Goal: Task Accomplishment & Management: Manage account settings

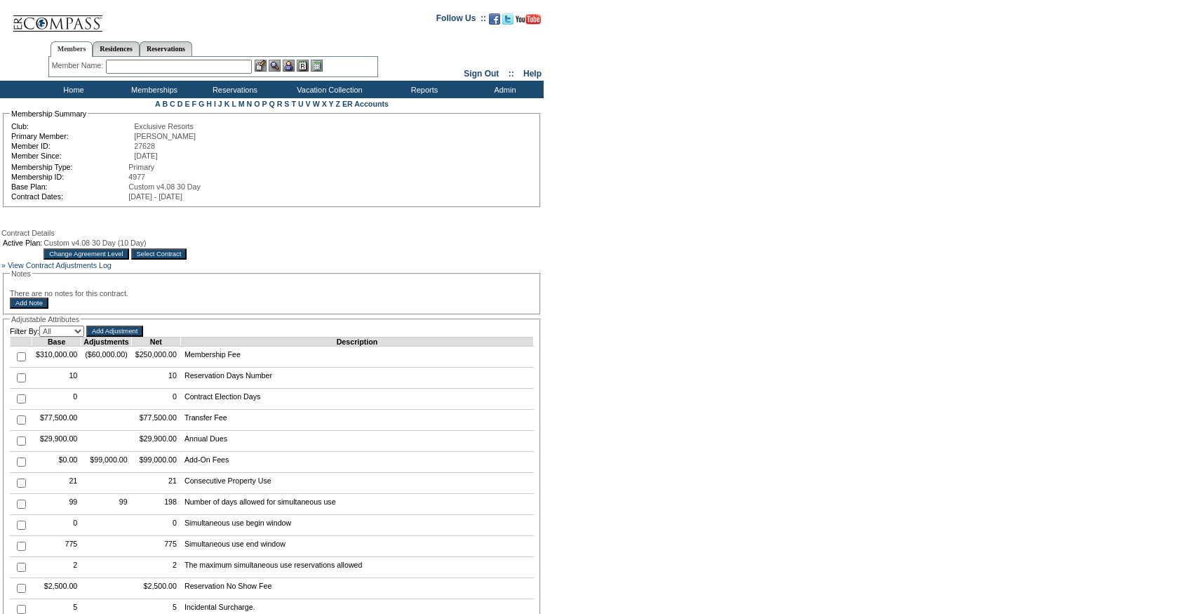
click at [128, 255] on input "Change Agreement Level" at bounding box center [85, 253] width 85 height 11
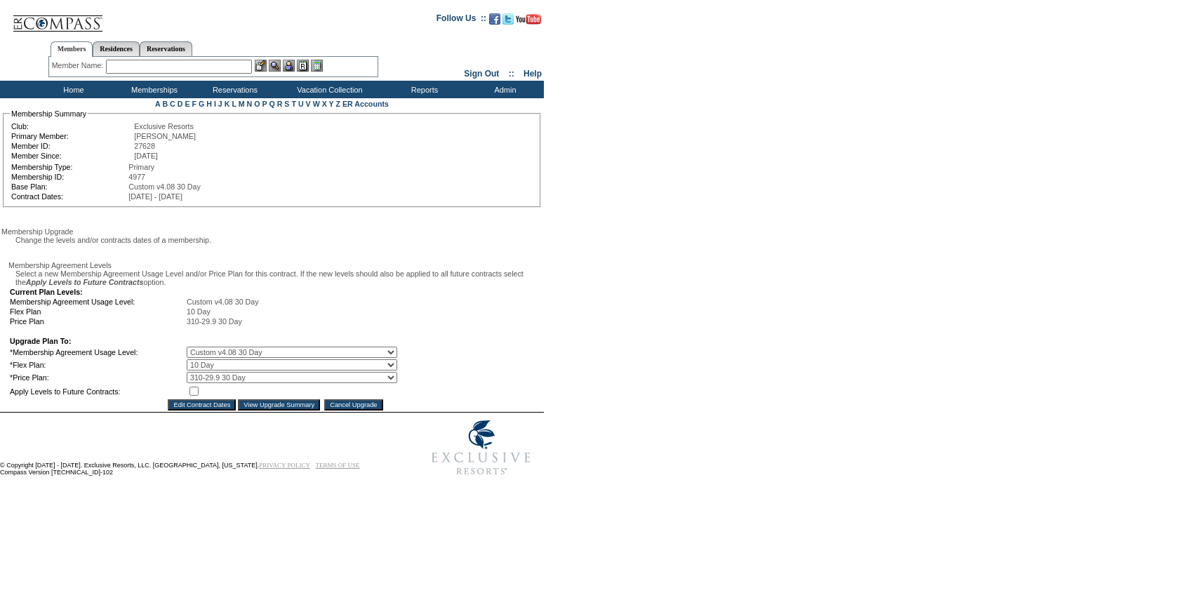
click at [226, 370] on select "0 Day 10 Day 20 Day 30 Day" at bounding box center [292, 364] width 210 height 11
select select "45"
click at [196, 370] on select "0 Day 10 Day 20 Day 30 Day" at bounding box center [292, 364] width 210 height 11
click at [199, 396] on input "checkbox" at bounding box center [193, 391] width 9 height 9
checkbox input "true"
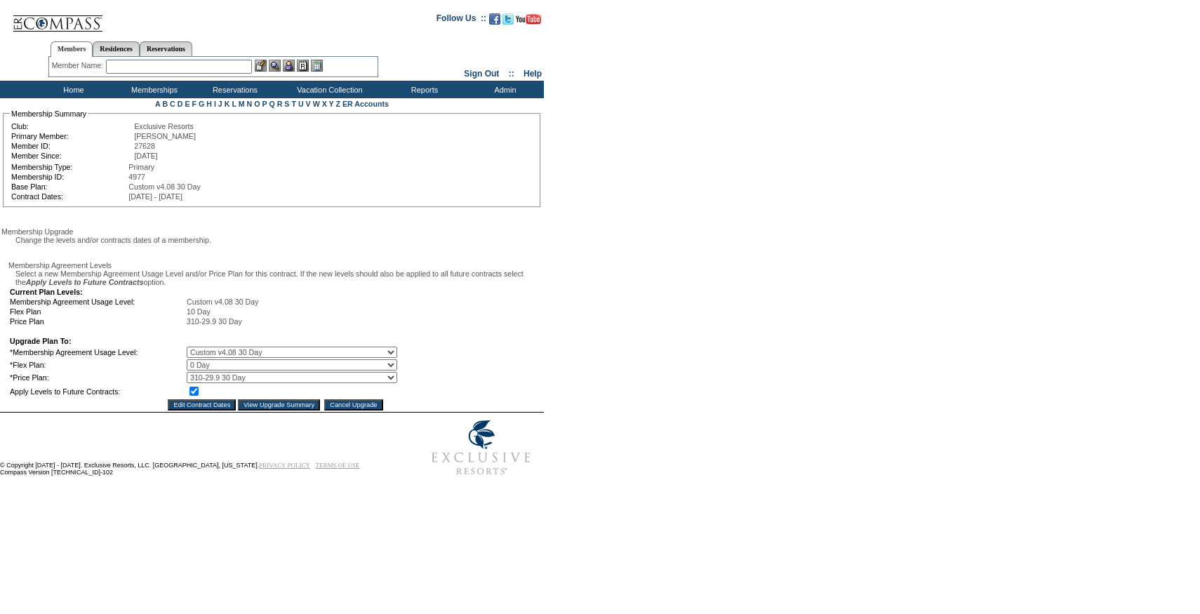
click at [274, 410] on input "View Upgrade Summary" at bounding box center [279, 404] width 82 height 11
